Goal: Task Accomplishment & Management: Manage account settings

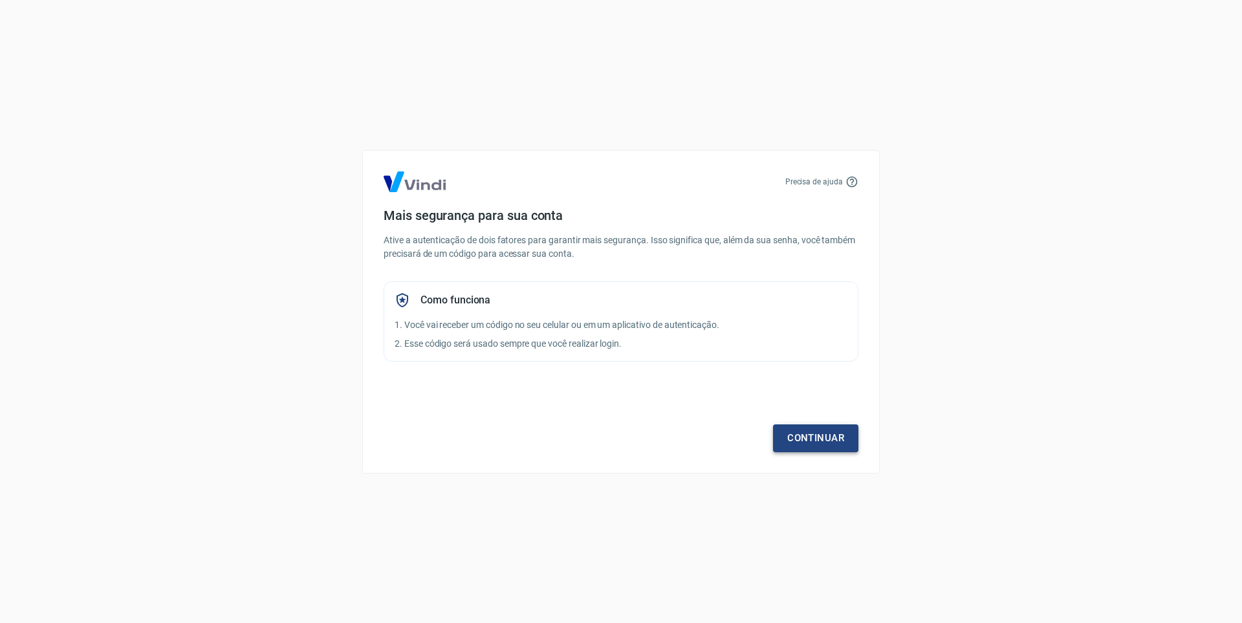
click at [838, 443] on link "Continuar" at bounding box center [815, 437] width 85 height 27
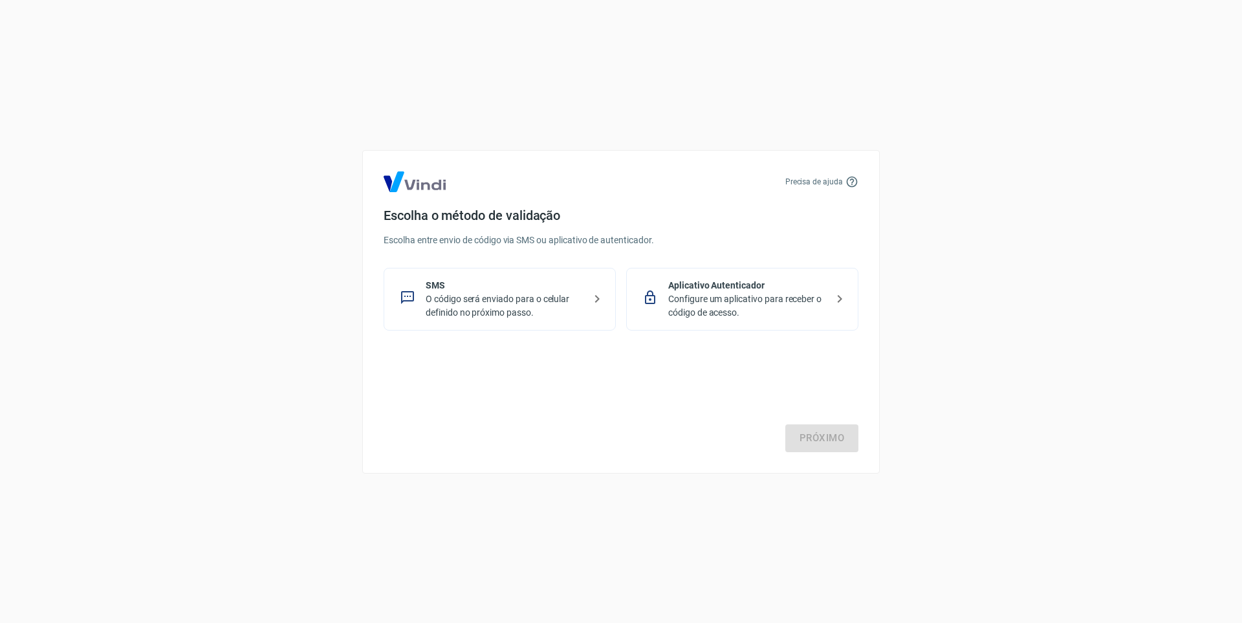
click at [833, 444] on div "Próximo" at bounding box center [621, 399] width 475 height 106
click at [510, 311] on p "O código será enviado para o celular definido no próximo passo." at bounding box center [505, 305] width 159 height 27
click at [816, 437] on link "Próximo" at bounding box center [821, 437] width 73 height 27
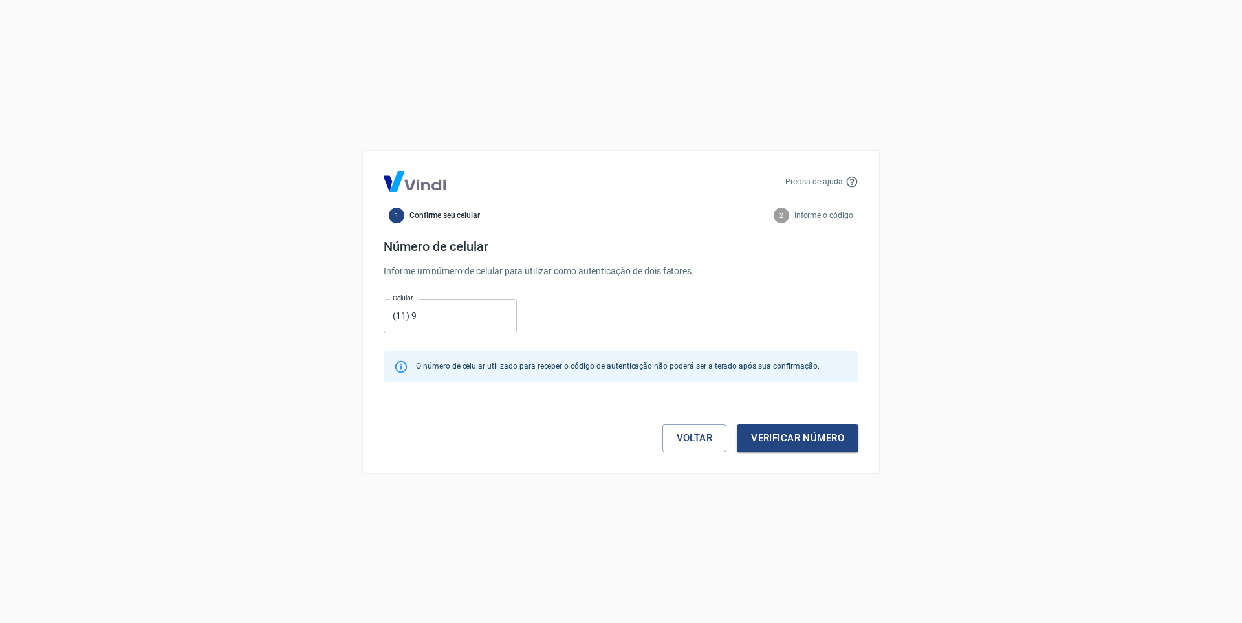
drag, startPoint x: 474, startPoint y: 335, endPoint x: 469, endPoint y: 320, distance: 15.8
click at [474, 332] on div "Celular (11) 9 Celular" at bounding box center [621, 315] width 475 height 42
click at [468, 319] on input "(11) 9" at bounding box center [450, 316] width 133 height 34
type input "[PHONE_NUMBER]"
click at [813, 430] on button "Verificar número" at bounding box center [798, 437] width 122 height 27
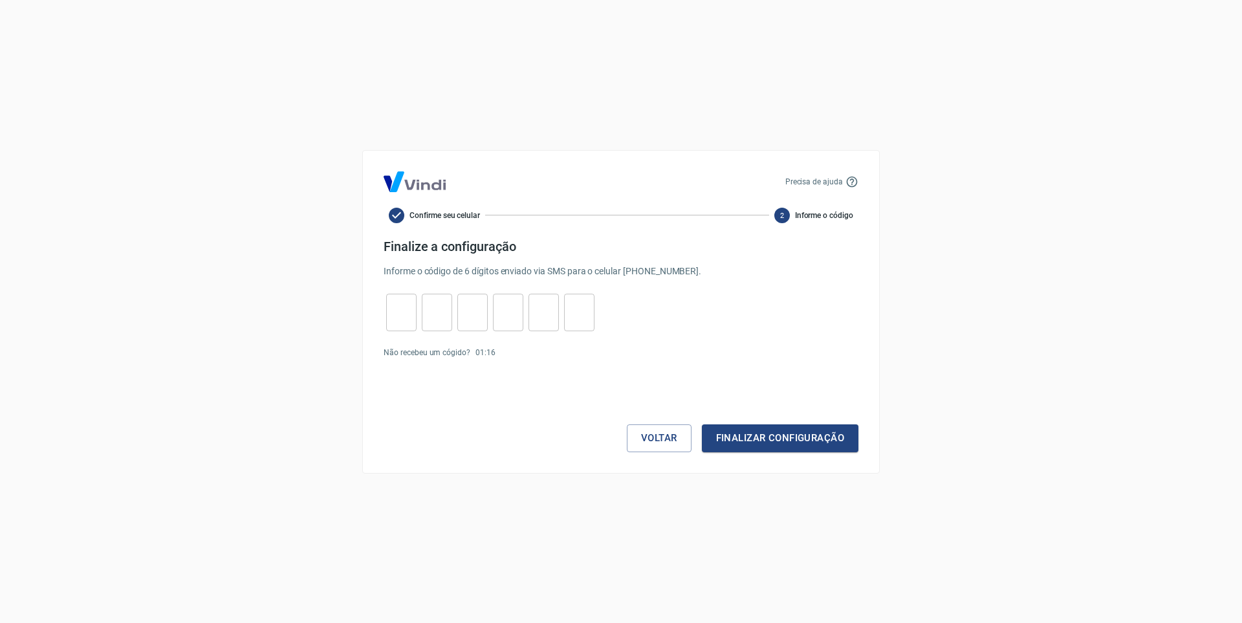
click at [390, 314] on input "tel" at bounding box center [401, 312] width 30 height 28
